Goal: Task Accomplishment & Management: Manage account settings

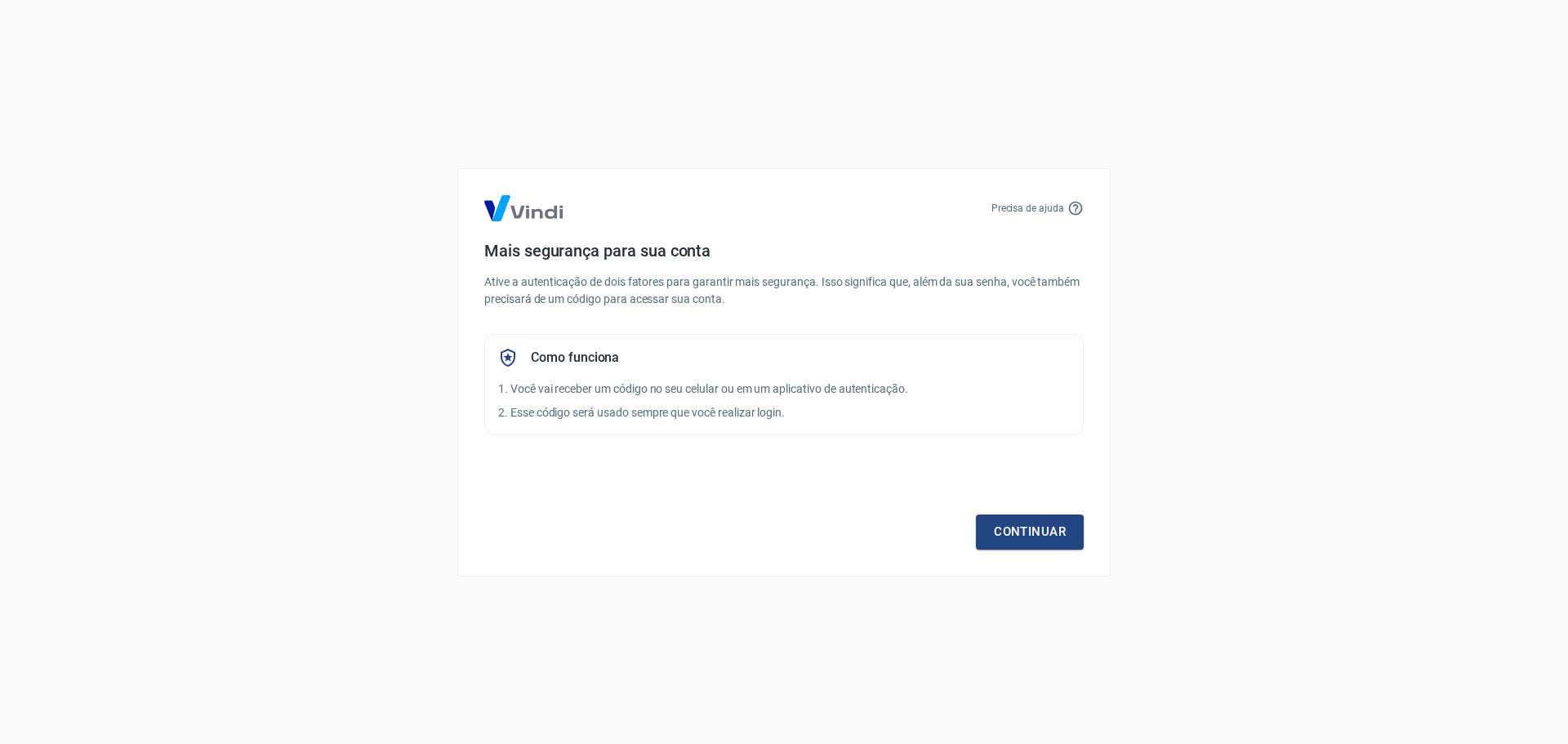
click at [916, 393] on p "1. Você vai receber um código no seu celular ou em um aplicativo de autenticaçã…" at bounding box center [784, 389] width 572 height 18
click at [1031, 537] on link "Continuar" at bounding box center [1029, 531] width 108 height 34
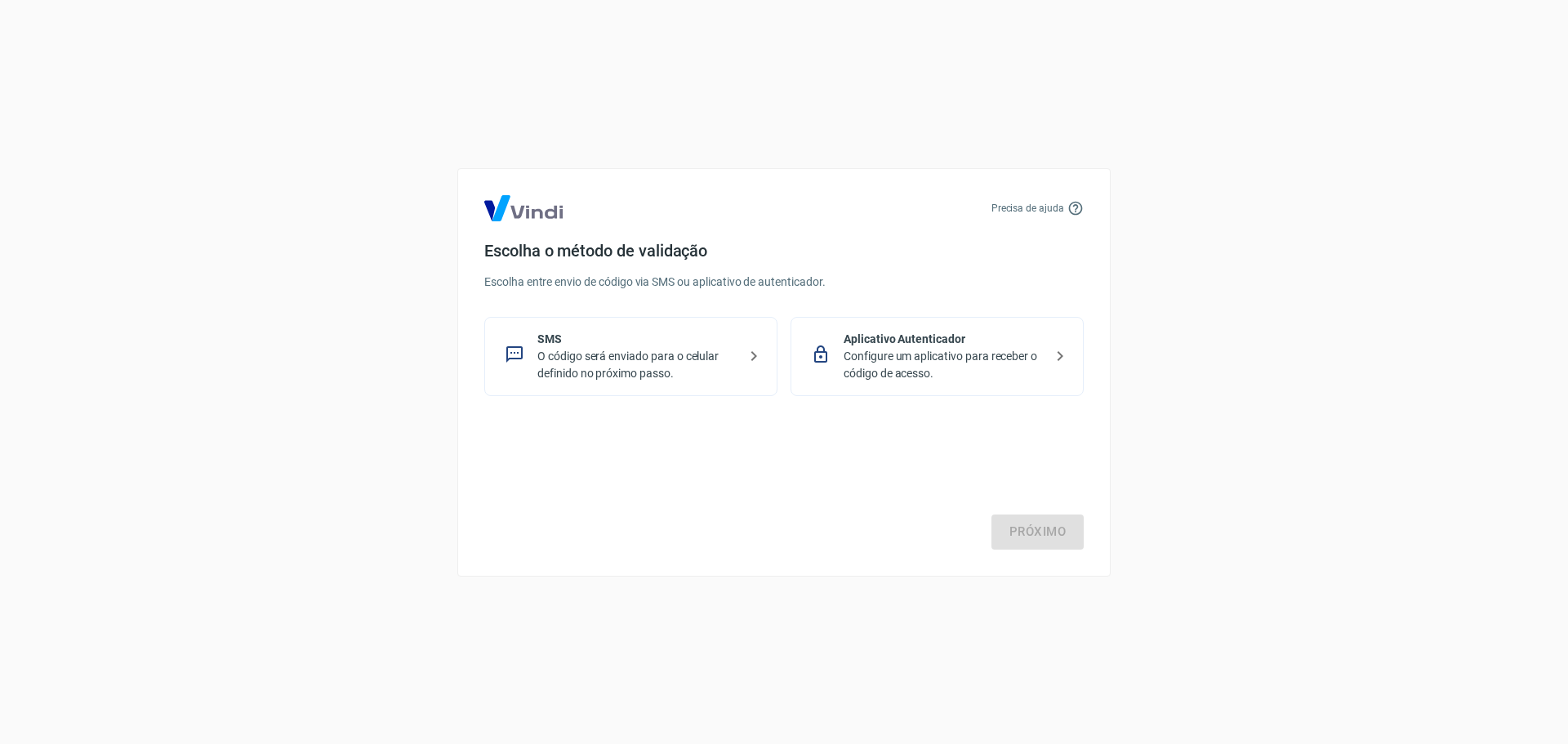
click at [955, 365] on p "Configure um aplicativo para receber o código de acesso." at bounding box center [944, 364] width 200 height 34
click at [1005, 490] on div "Próximo" at bounding box center [784, 482] width 599 height 133
click at [1035, 541] on link "Próximo" at bounding box center [1037, 531] width 93 height 34
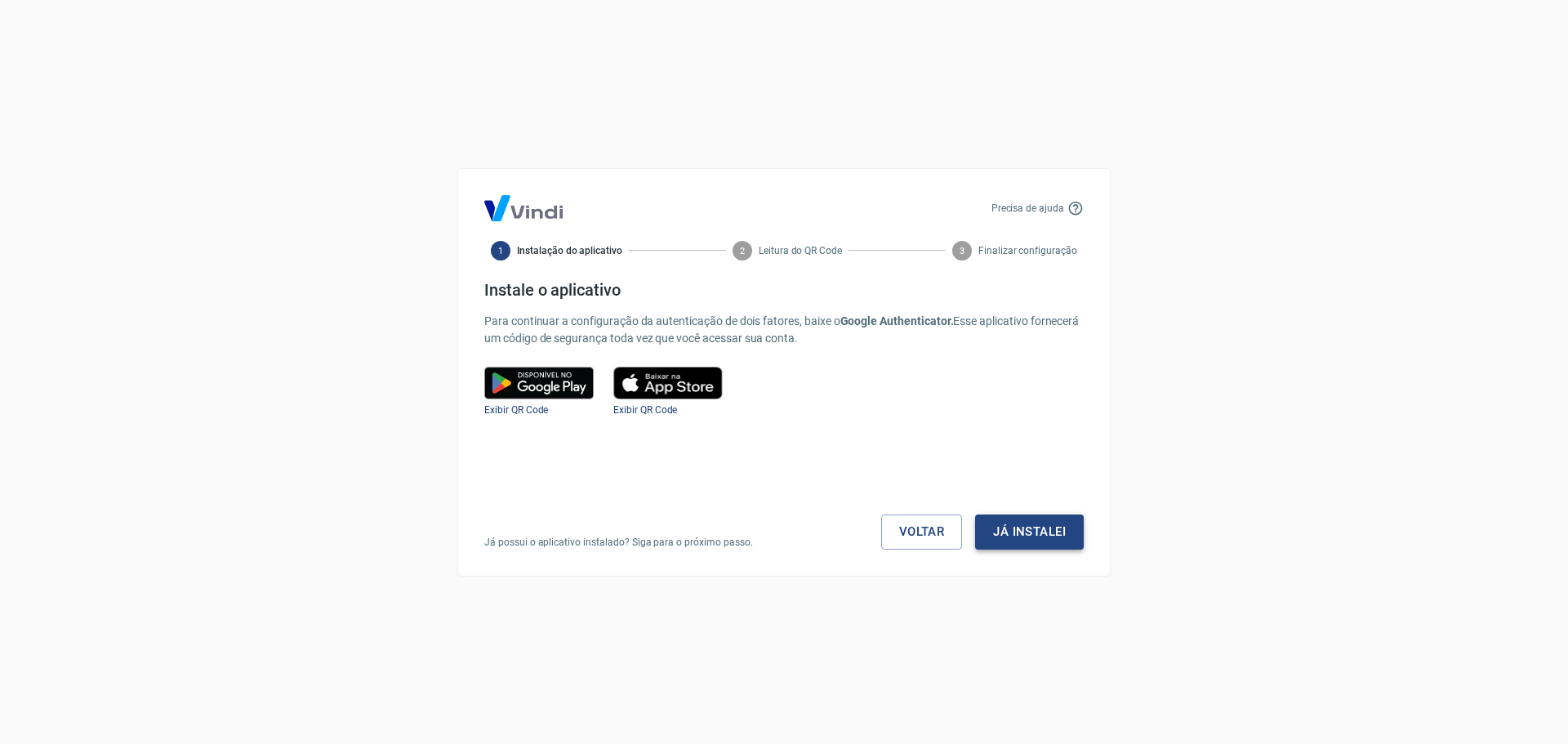
click at [1030, 547] on button "Já instalei" at bounding box center [1029, 531] width 108 height 34
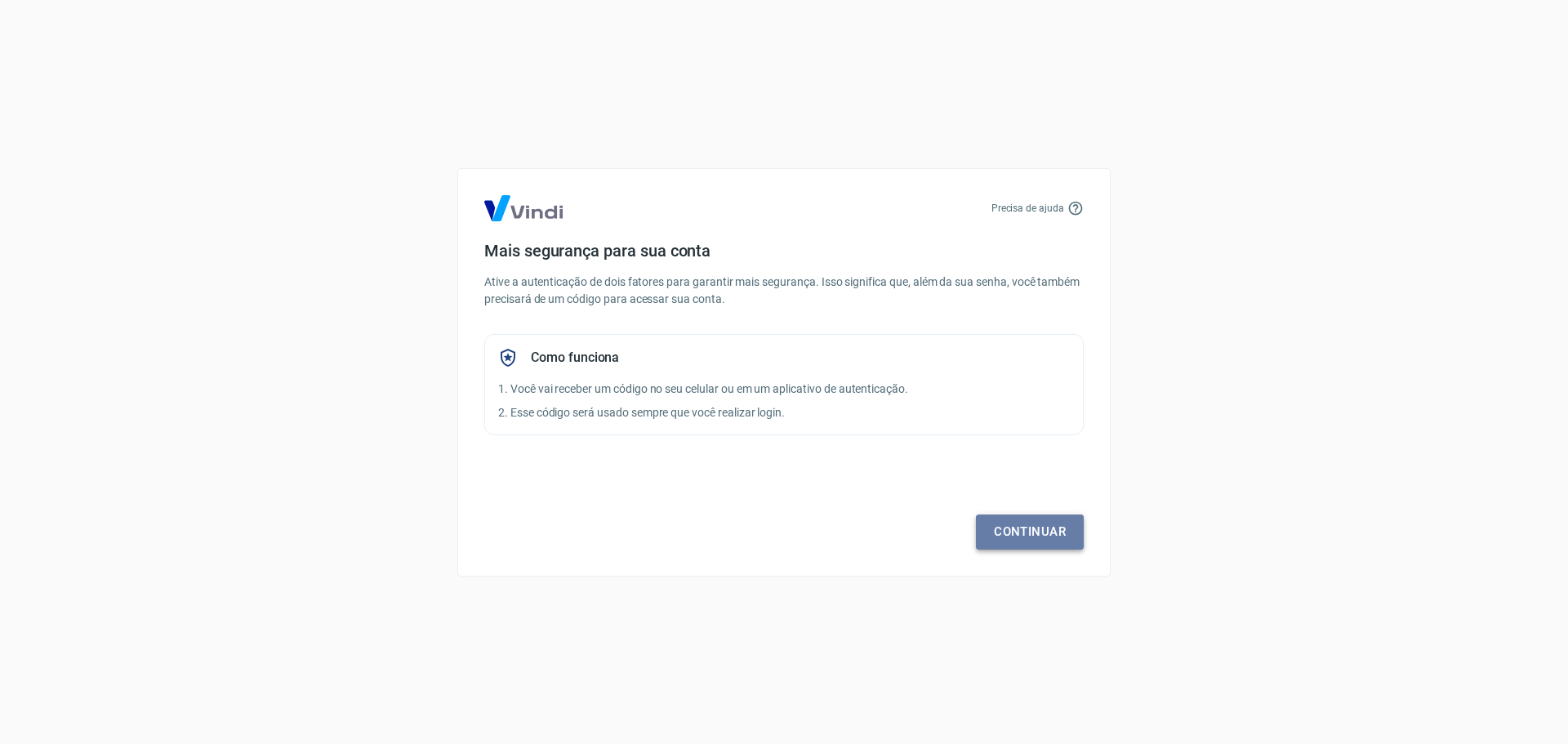
click at [1064, 544] on link "Continuar" at bounding box center [1029, 531] width 108 height 34
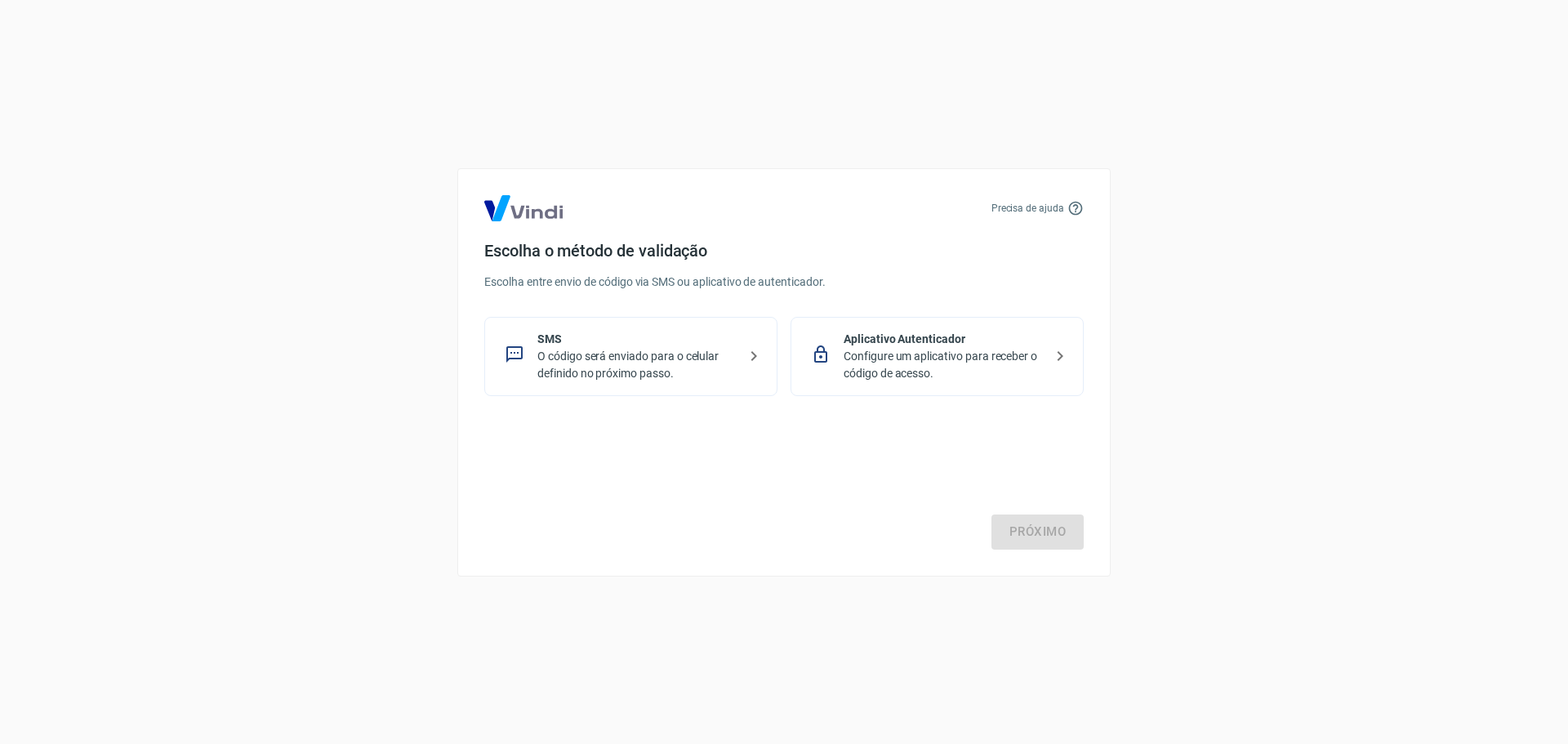
click at [848, 369] on p "Configure um aplicativo para receber o código de acesso." at bounding box center [944, 364] width 200 height 34
click at [1048, 554] on div "Precisa de ajuda Escolha o método de validação Escolha entre envio de código vi…" at bounding box center [784, 372] width 653 height 408
click at [1051, 529] on link "Próximo" at bounding box center [1037, 531] width 93 height 34
